Goal: Information Seeking & Learning: Understand process/instructions

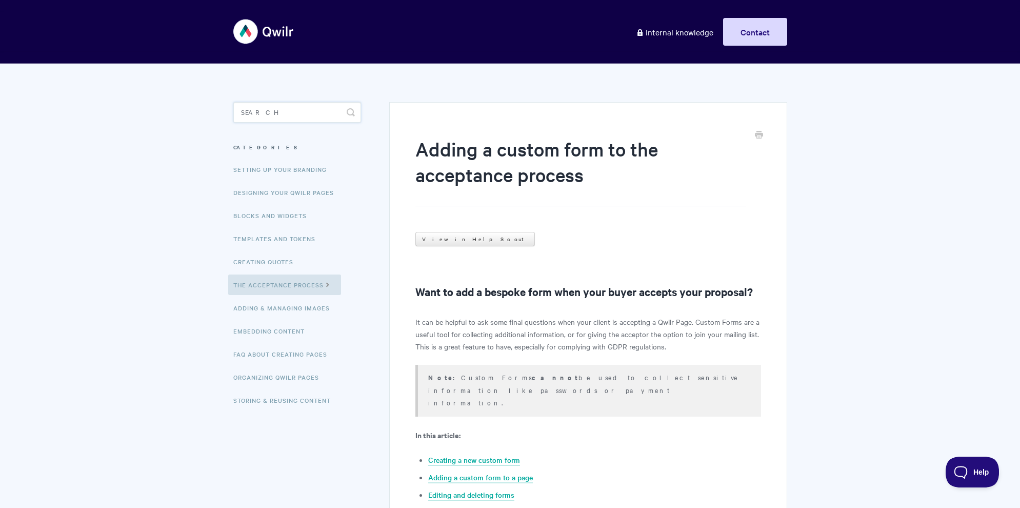
click at [315, 110] on input "Search" at bounding box center [297, 112] width 128 height 21
type input "g"
type input "agreement"
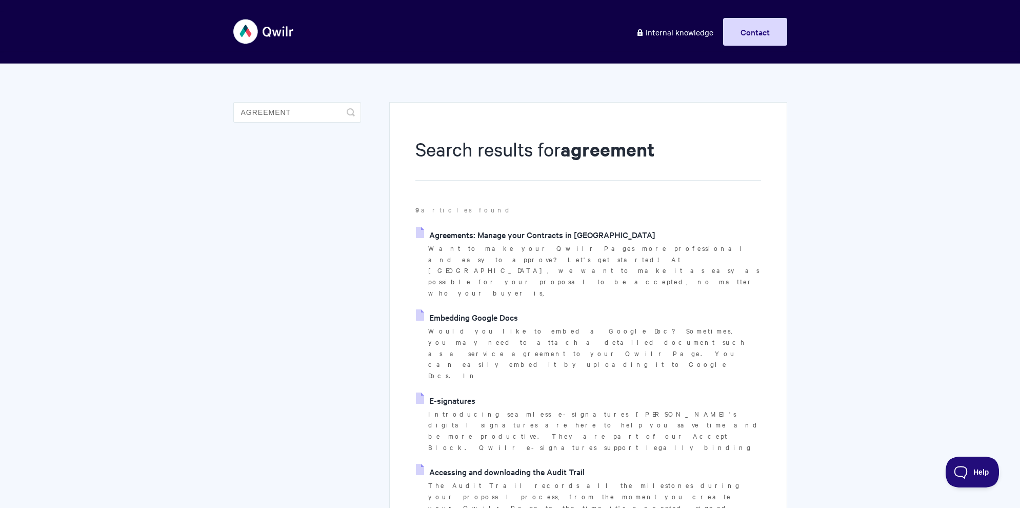
click at [479, 234] on link "Agreements: Manage your Contracts in Qwilr" at bounding box center [536, 234] width 240 height 15
click at [461, 309] on link "Embedding Google Docs" at bounding box center [467, 316] width 102 height 15
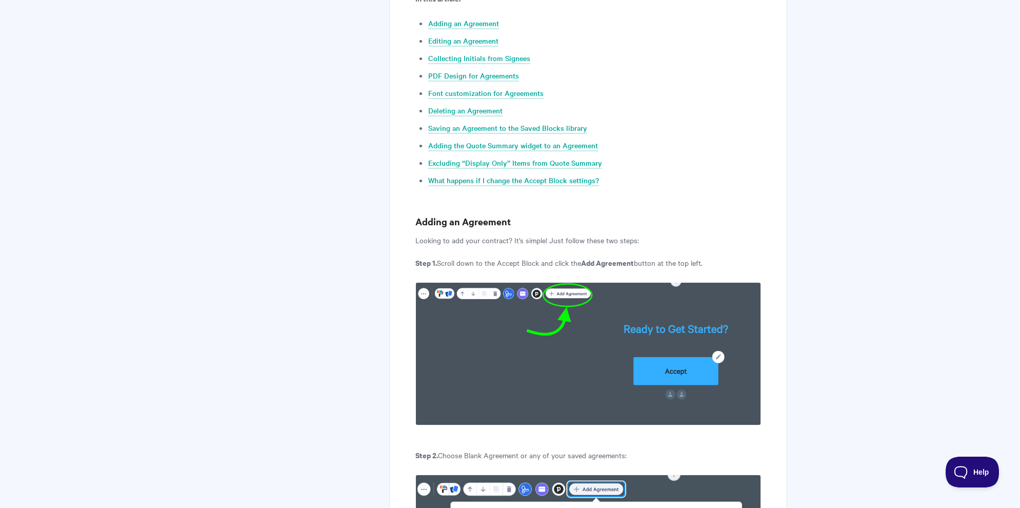
scroll to position [603, 0]
click at [455, 22] on link "Adding an Agreement" at bounding box center [463, 23] width 71 height 11
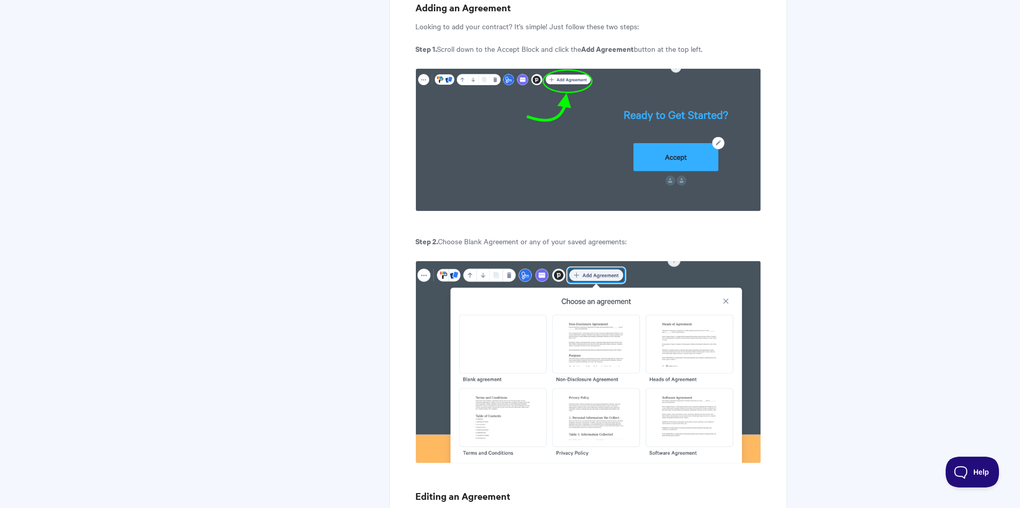
scroll to position [603, 0]
